Goal: Navigation & Orientation: Find specific page/section

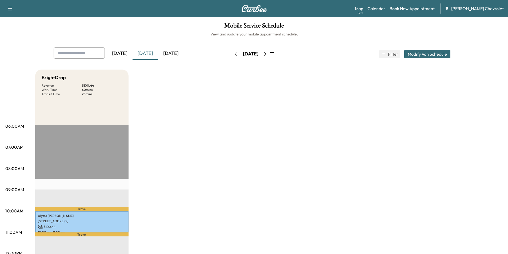
click at [267, 55] on icon "button" at bounding box center [265, 54] width 4 height 4
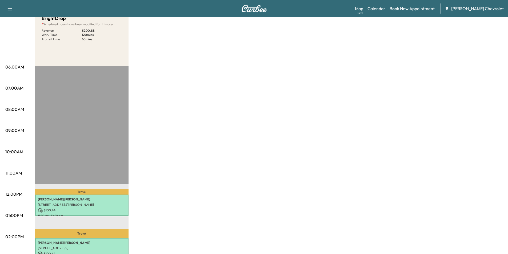
scroll to position [133, 0]
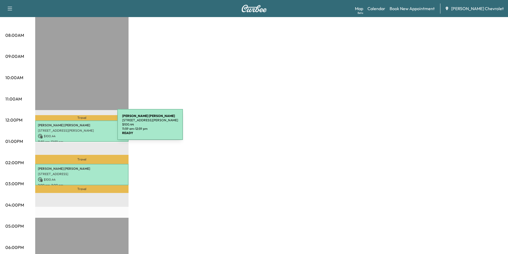
click at [77, 128] on p "[STREET_ADDRESS][PERSON_NAME]" at bounding box center [82, 130] width 88 height 4
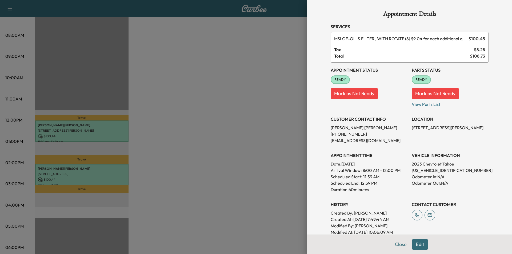
click at [83, 167] on div at bounding box center [256, 127] width 512 height 254
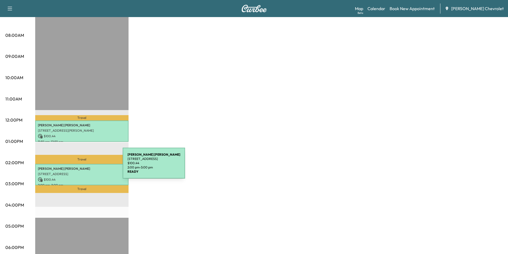
click at [83, 167] on p "[PERSON_NAME]" at bounding box center [82, 169] width 88 height 4
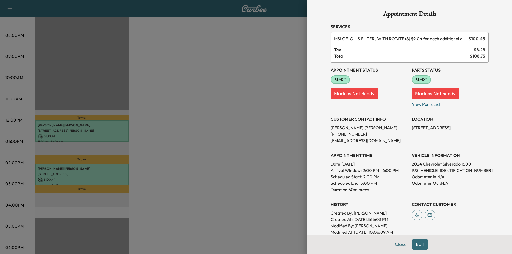
click at [180, 166] on div at bounding box center [256, 127] width 512 height 254
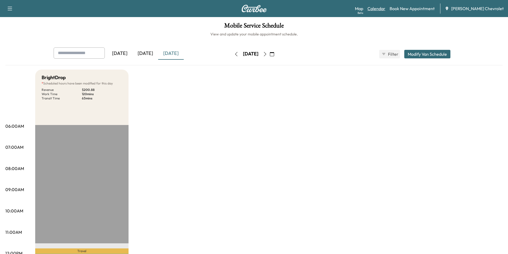
click at [385, 9] on link "Calendar" at bounding box center [376, 8] width 18 height 6
